Goal: Find specific page/section: Find specific page/section

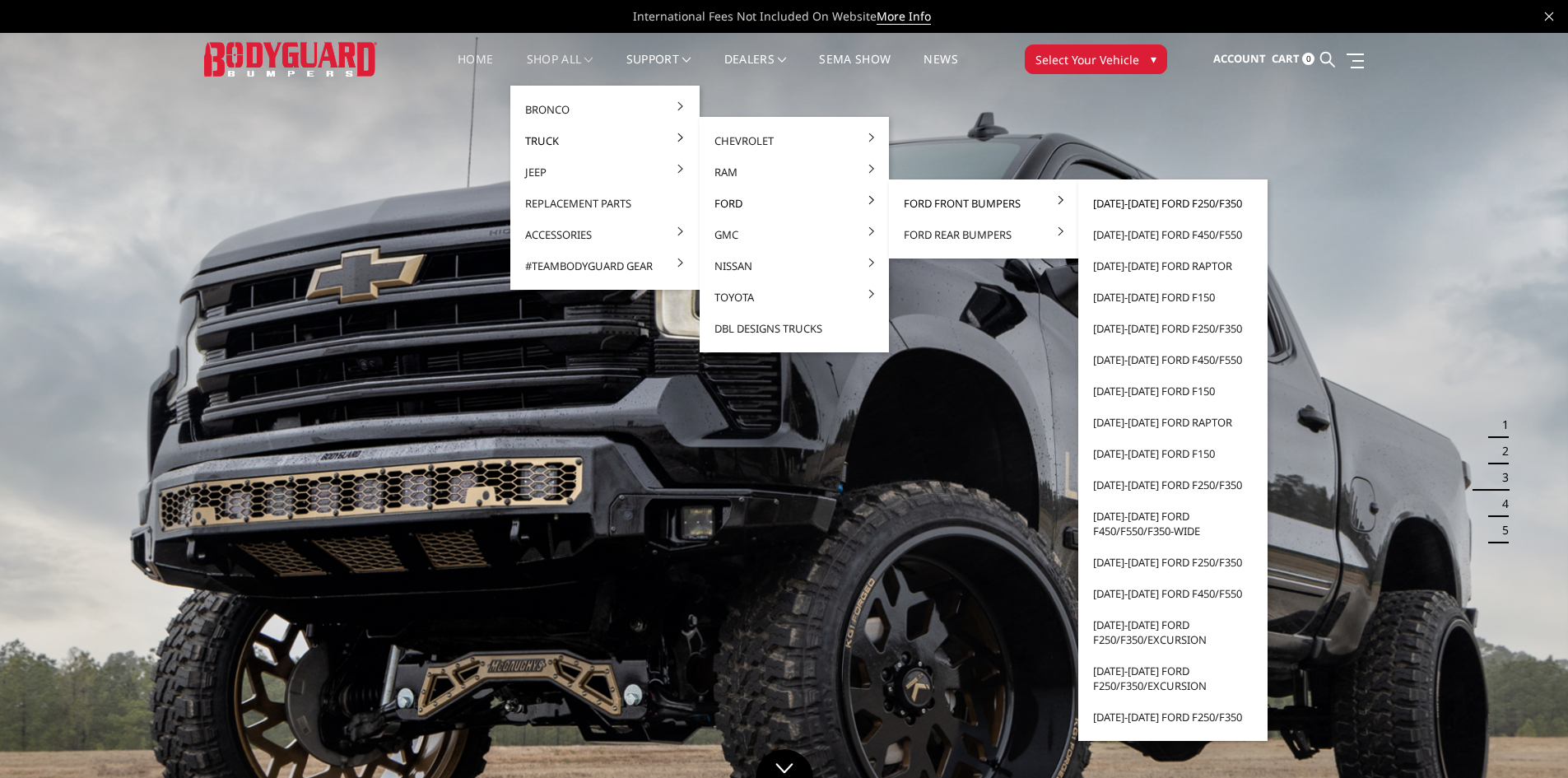
click at [1138, 206] on link "[DATE]-[DATE] Ford F250/F350" at bounding box center [1172, 204] width 176 height 31
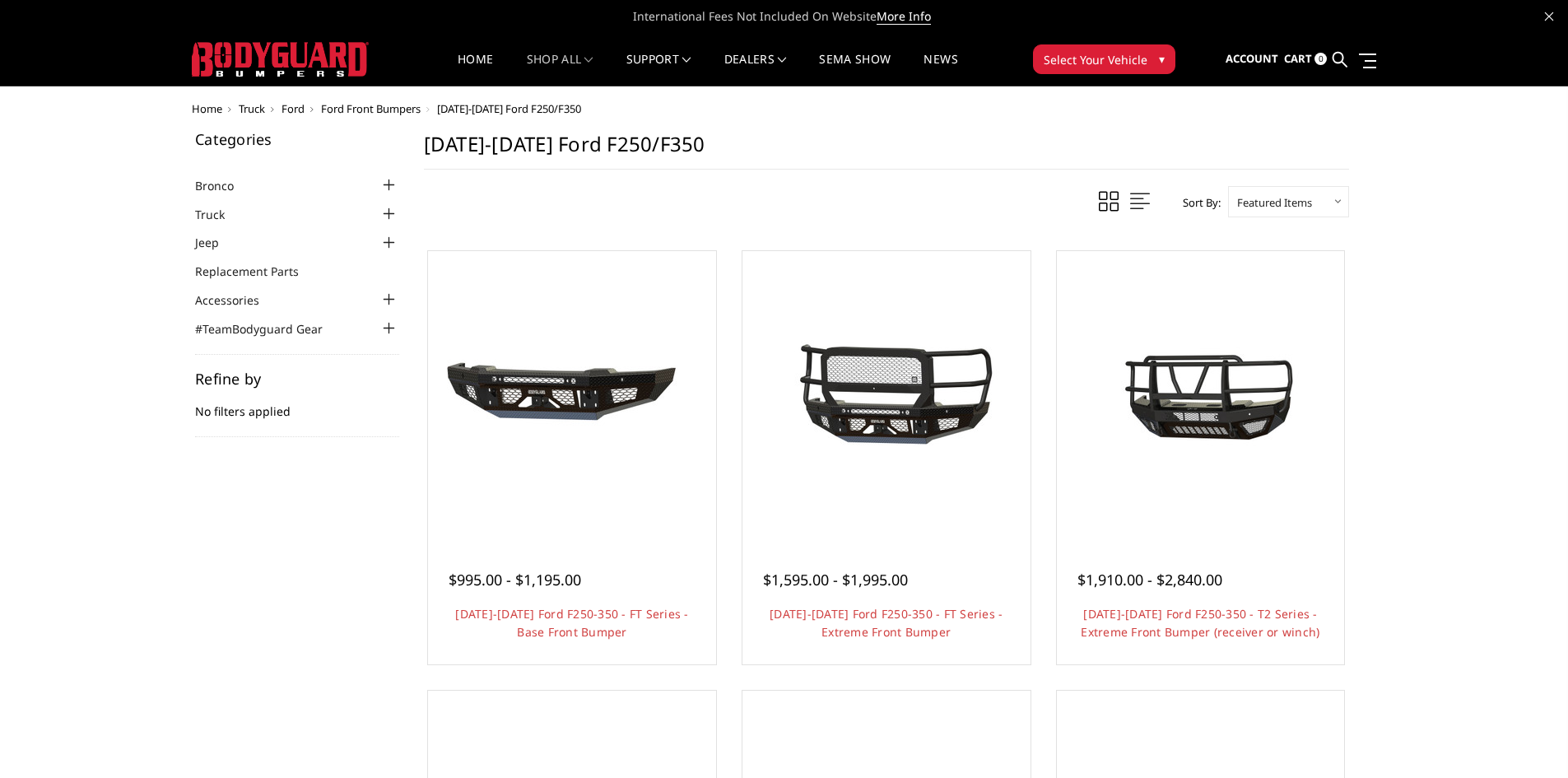
click at [392, 214] on div at bounding box center [389, 214] width 20 height 20
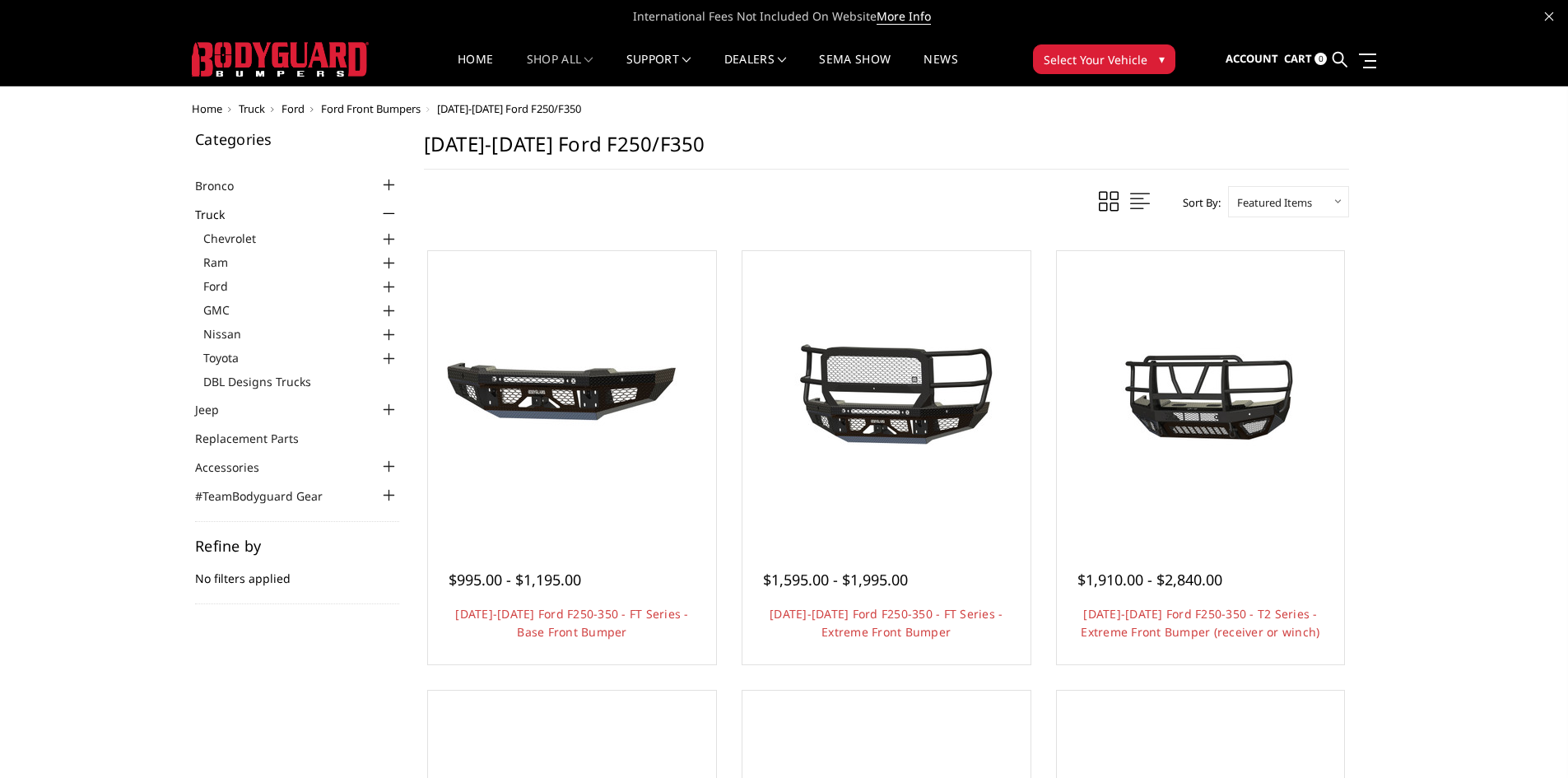
click at [412, 114] on span "Ford Front Bumpers" at bounding box center [371, 108] width 99 height 15
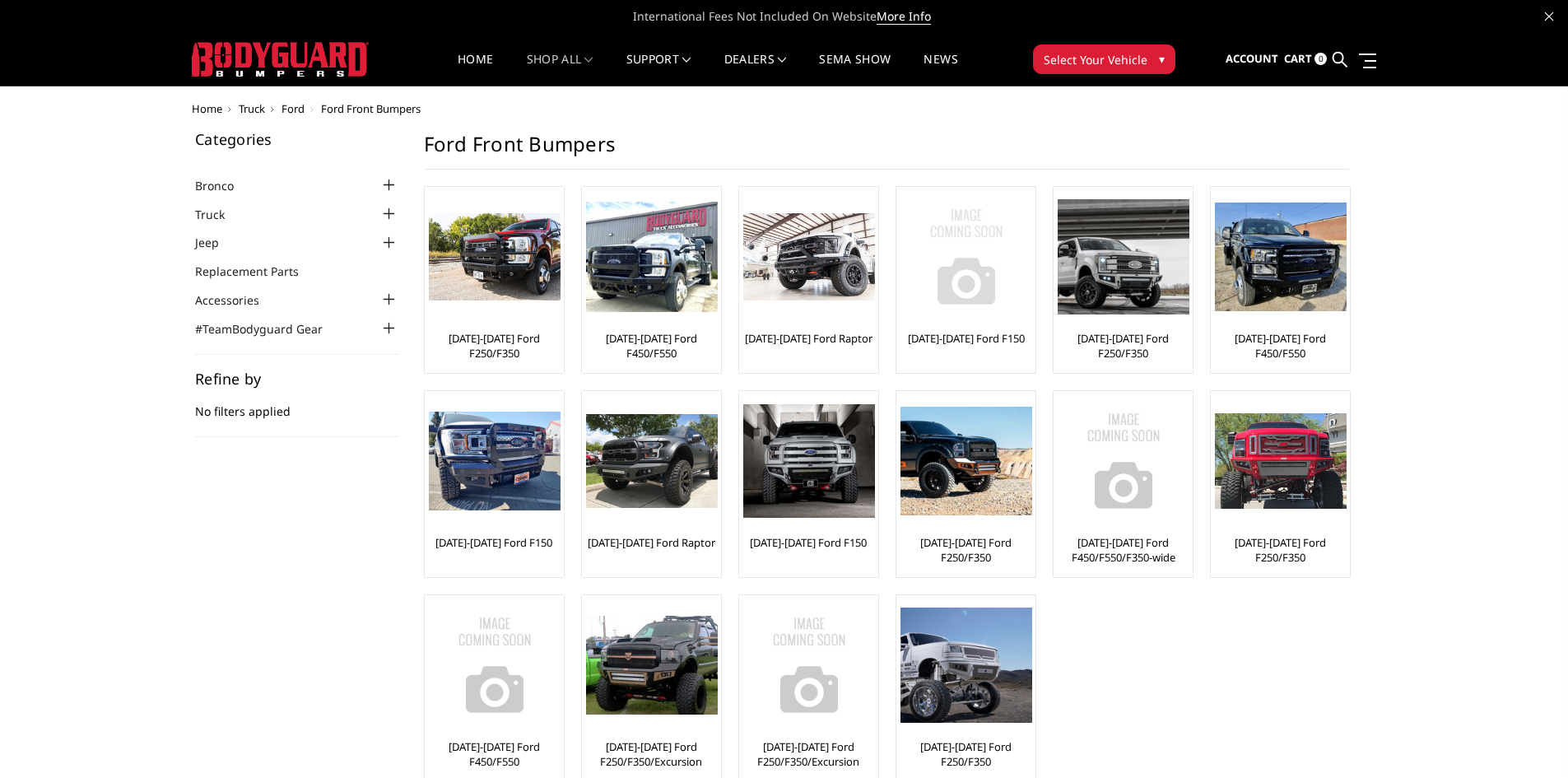
click at [989, 269] on img at bounding box center [966, 257] width 132 height 132
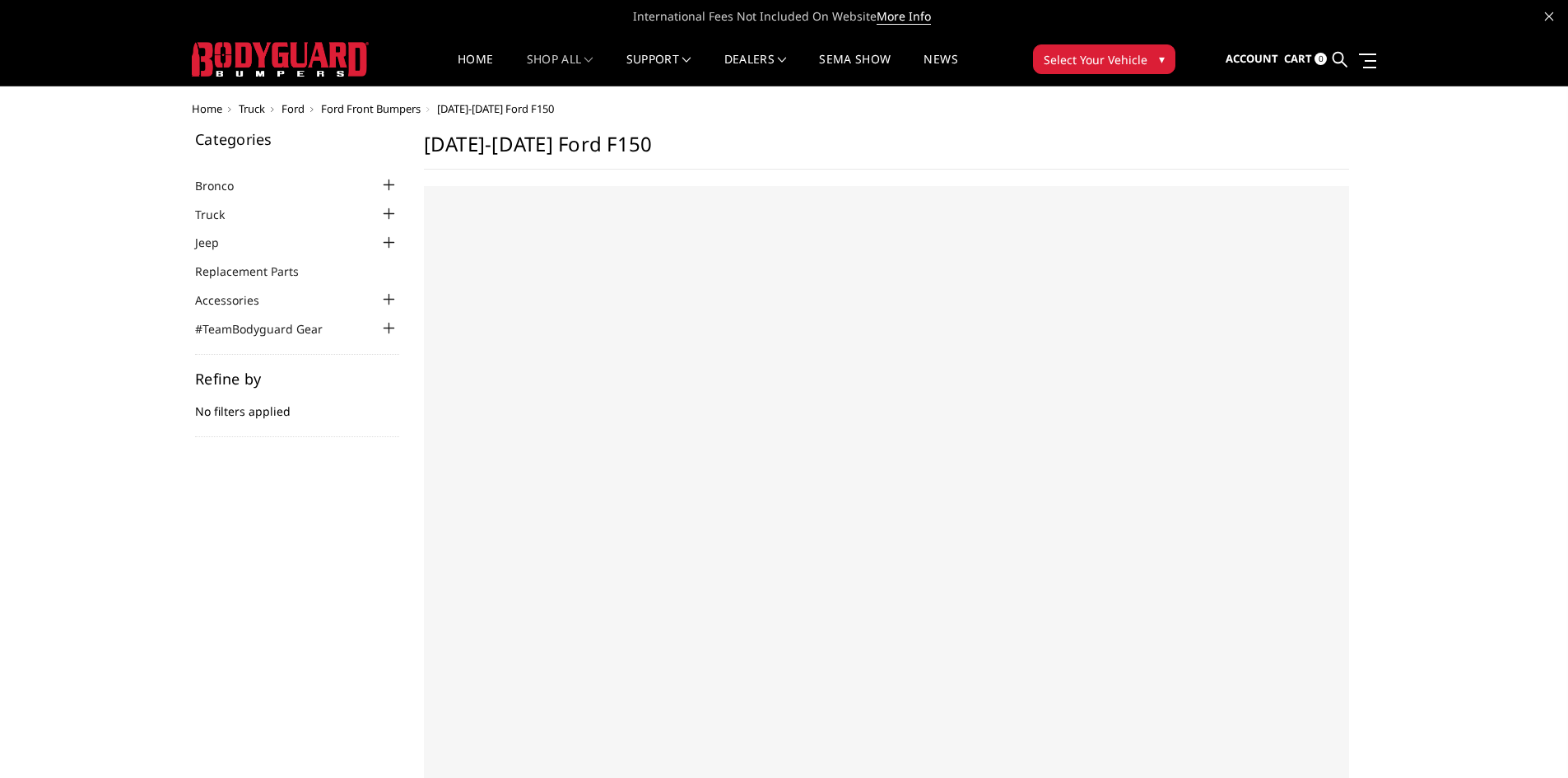
select select "US"
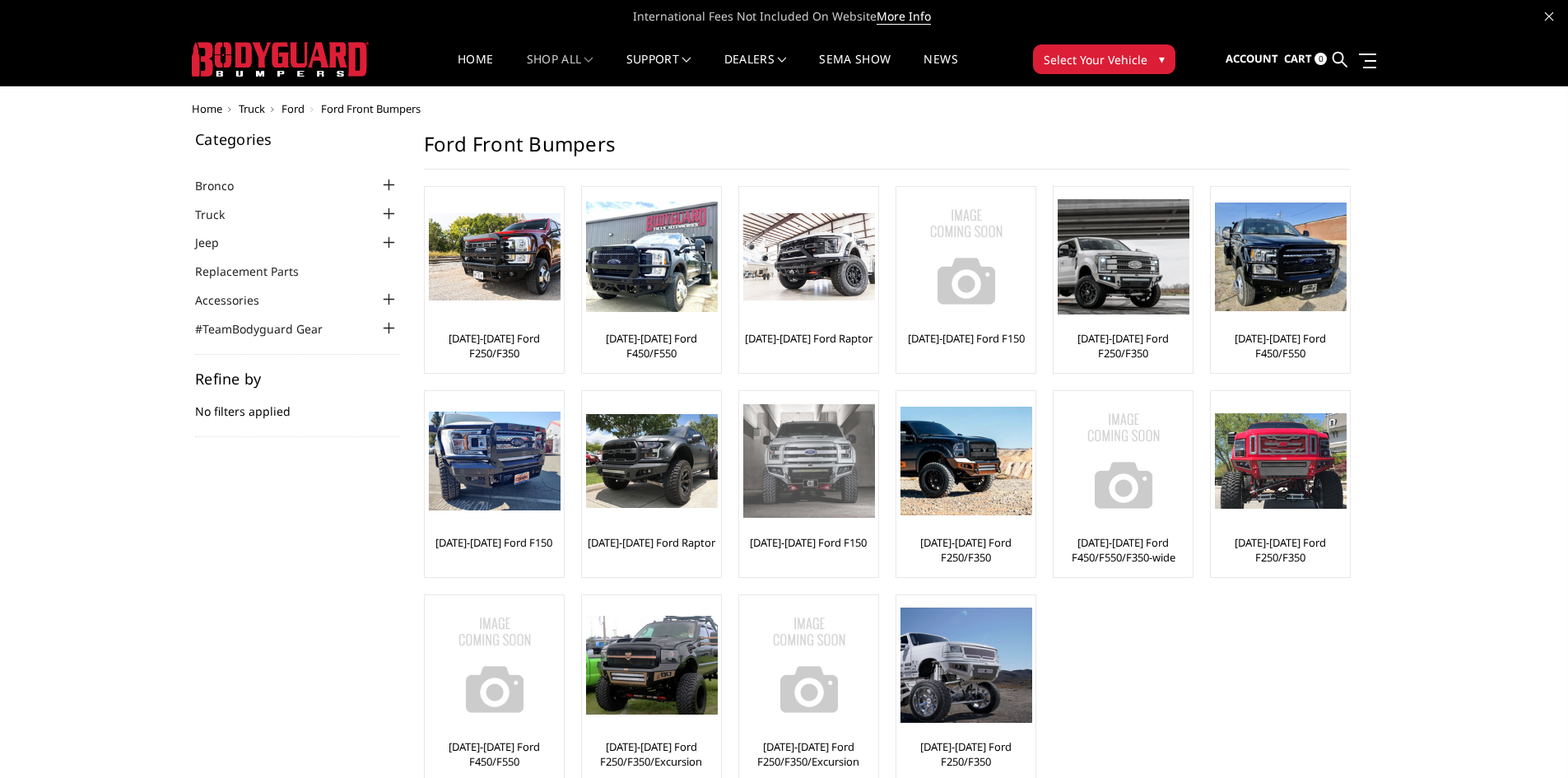
click at [816, 473] on img at bounding box center [809, 461] width 132 height 114
